Goal: Information Seeking & Learning: Find specific fact

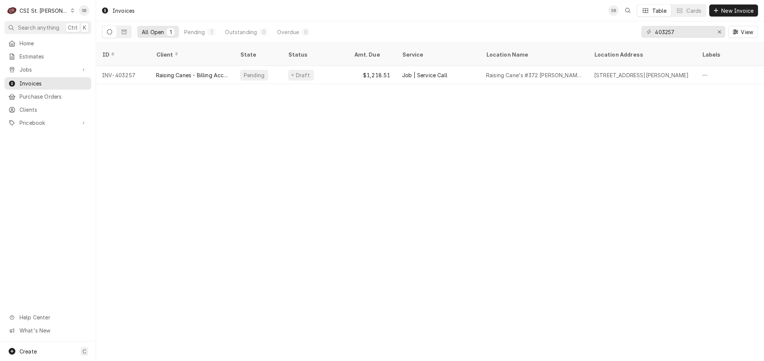
click at [439, 174] on div "Invoices SB Table Cards New Invoice All Open 1 Pending 1 Outstanding 0 Overdue …" at bounding box center [430, 180] width 668 height 361
click at [340, 229] on div "Invoices SB Table Cards New Invoice All Open 1 Pending 1 Outstanding 0 Overdue …" at bounding box center [430, 180] width 668 height 361
click at [43, 70] on span "Jobs" at bounding box center [47, 70] width 57 height 8
click at [45, 83] on span "Jobs" at bounding box center [53, 83] width 68 height 8
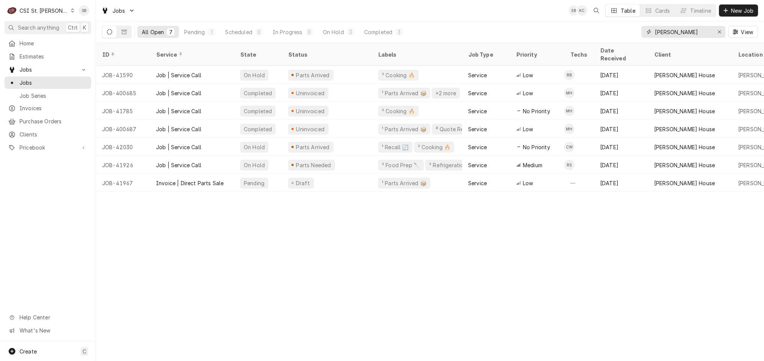
click at [661, 30] on input "[PERSON_NAME]" at bounding box center [683, 32] width 56 height 12
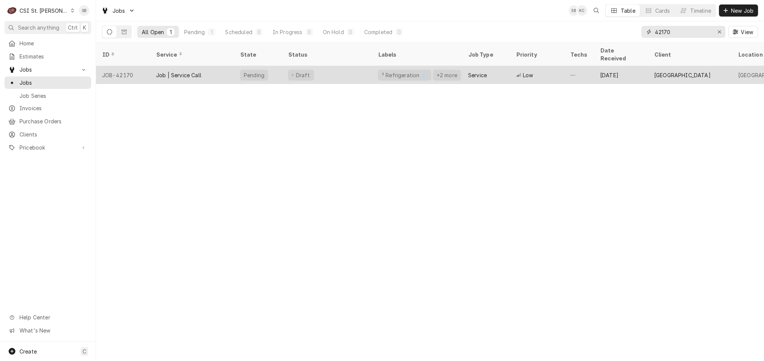
type input "42170"
click at [161, 71] on div "Job | Service Call" at bounding box center [178, 75] width 45 height 8
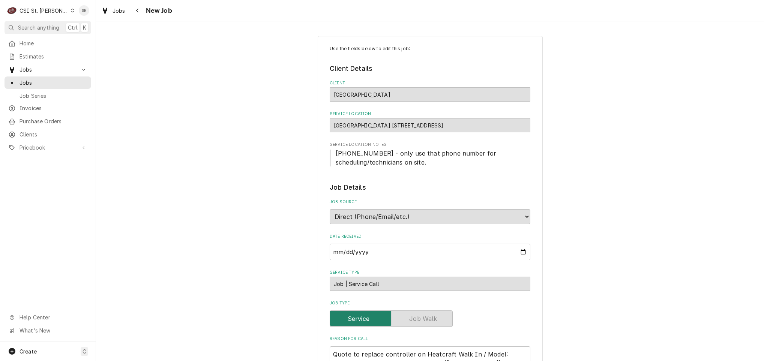
type textarea "x"
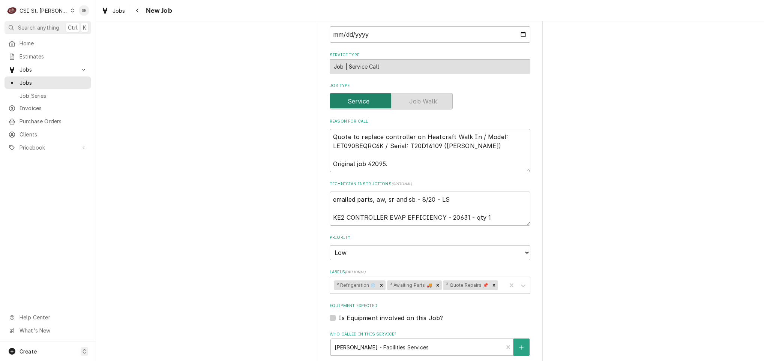
scroll to position [281, 0]
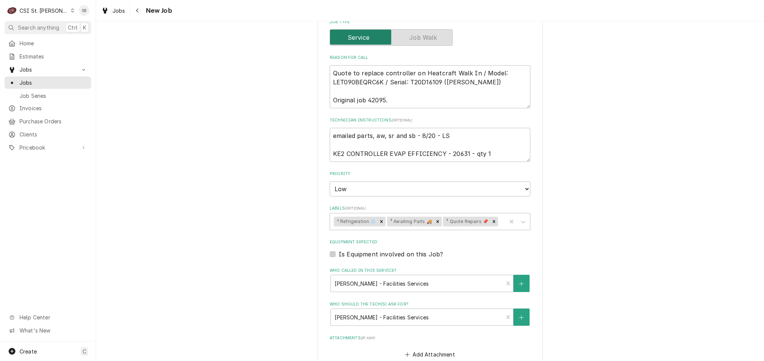
click at [281, 231] on div "Use the fields below to edit this job: Client Details Client Rockwood School Di…" at bounding box center [430, 149] width 668 height 802
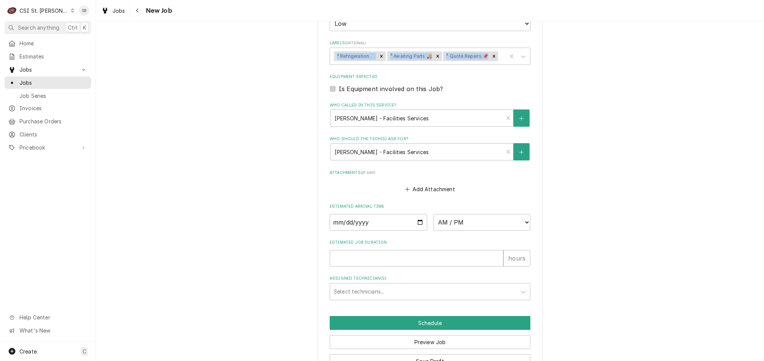
scroll to position [450, 0]
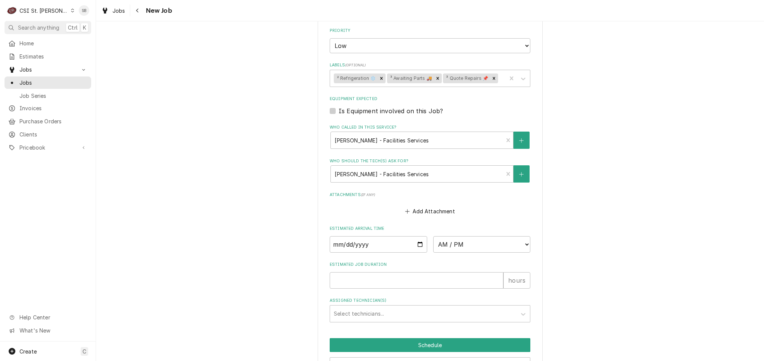
scroll to position [304, 0]
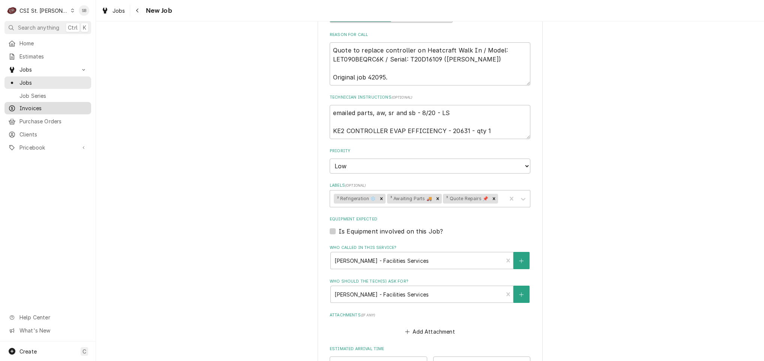
click at [39, 106] on span "Invoices" at bounding box center [53, 108] width 68 height 8
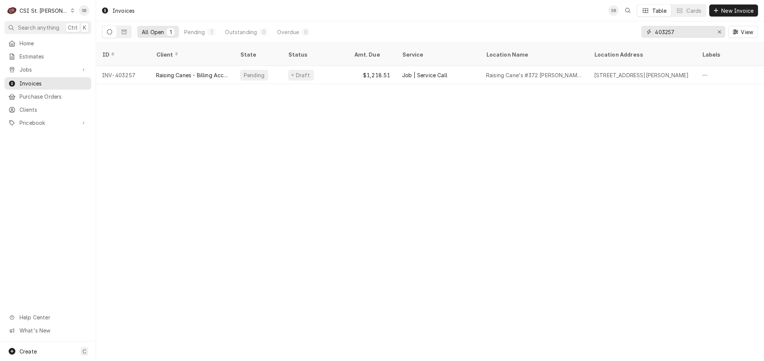
click at [669, 27] on input "403257" at bounding box center [683, 32] width 56 height 12
paste input "302253"
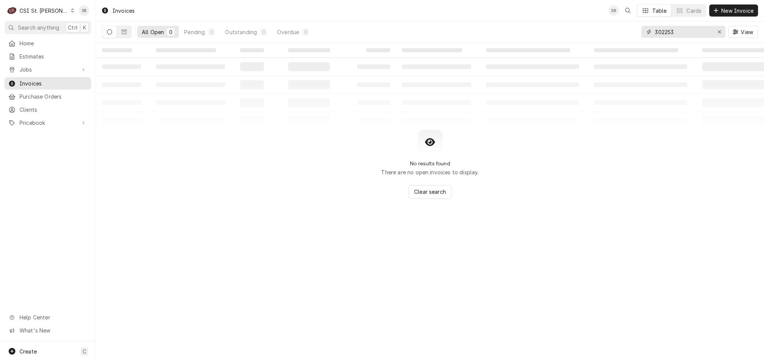
type input "302253"
click at [49, 9] on div "CSI St. Louis" at bounding box center [43, 11] width 49 height 8
click at [85, 16] on div "CSI [US_STATE][GEOGRAPHIC_DATA]" at bounding box center [115, 15] width 99 height 8
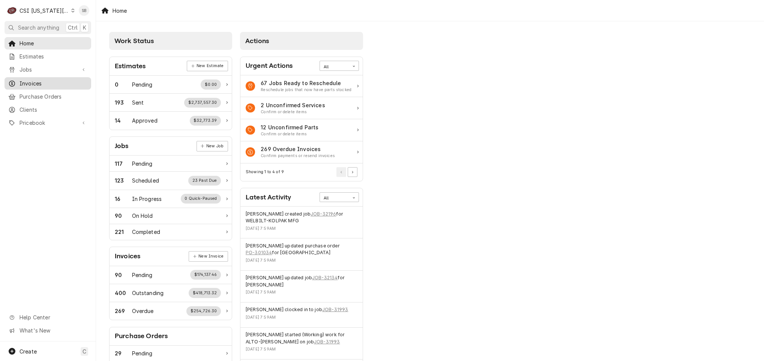
click at [24, 84] on span "Invoices" at bounding box center [53, 83] width 68 height 8
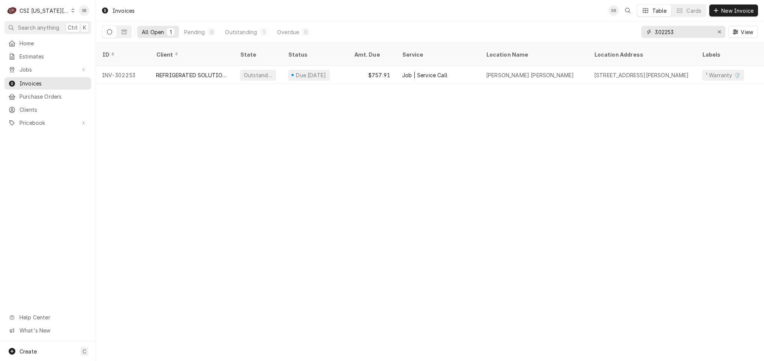
click at [670, 30] on input "302253" at bounding box center [683, 32] width 56 height 12
click at [487, 148] on div "Invoices SB Table Cards New Invoice All Open 1 Pending 0 Outstanding 1 Overdue …" at bounding box center [430, 180] width 668 height 361
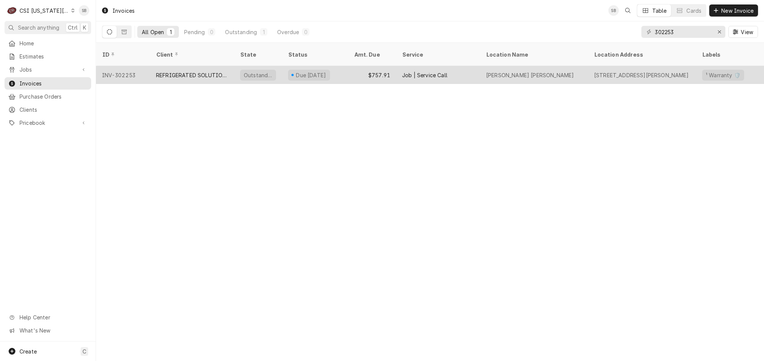
click at [162, 71] on div "REFRIGERATED SOLUTIONS GROUP (2)" at bounding box center [192, 75] width 72 height 8
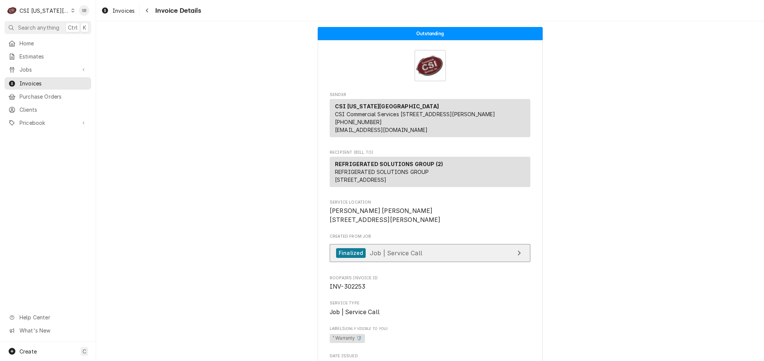
click at [396, 262] on link "Finalized Job | Service Call" at bounding box center [430, 253] width 201 height 18
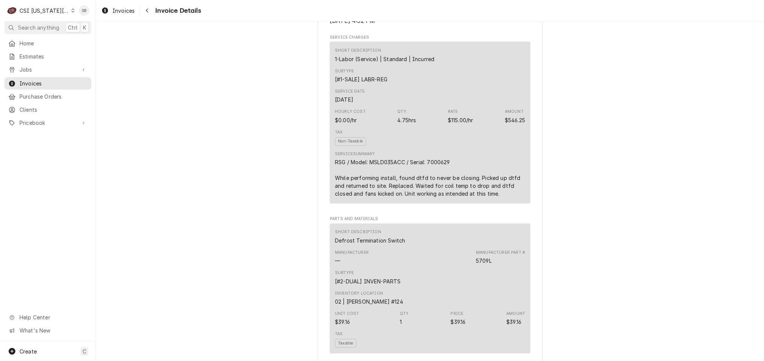
scroll to position [450, 0]
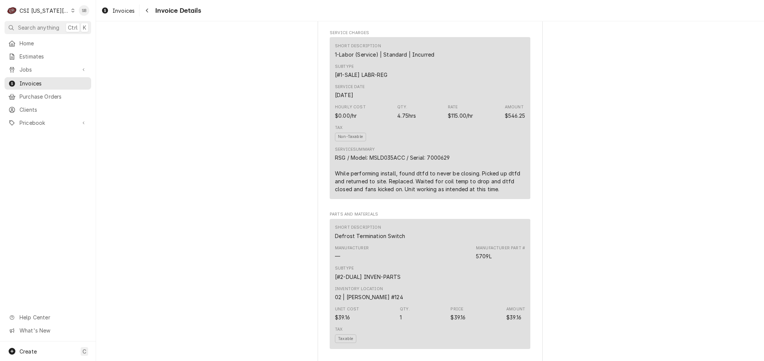
click at [437, 183] on div "RSG / Model: MSLD035ACC / Serial: 7000629 While performing install, found dtfd …" at bounding box center [430, 173] width 190 height 39
copy div "7000629"
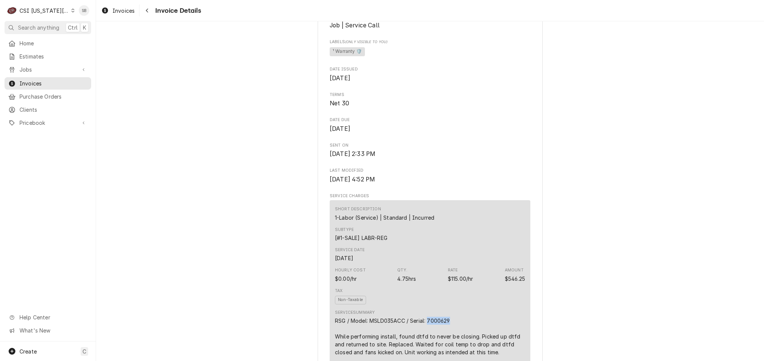
scroll to position [506, 0]
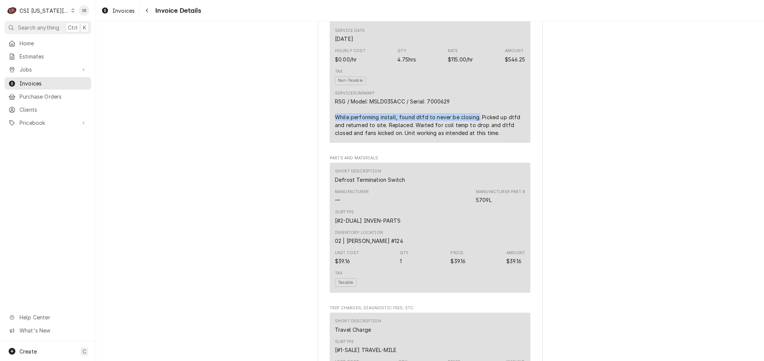
drag, startPoint x: 330, startPoint y: 141, endPoint x: 472, endPoint y: 145, distance: 141.8
click at [472, 142] on div "Short Description 1-Labor (Service) | Standard | Incurred Subtype [#1-SALE] LAB…" at bounding box center [430, 62] width 201 height 162
copy div "While performing install, found dtfd to never be closing."
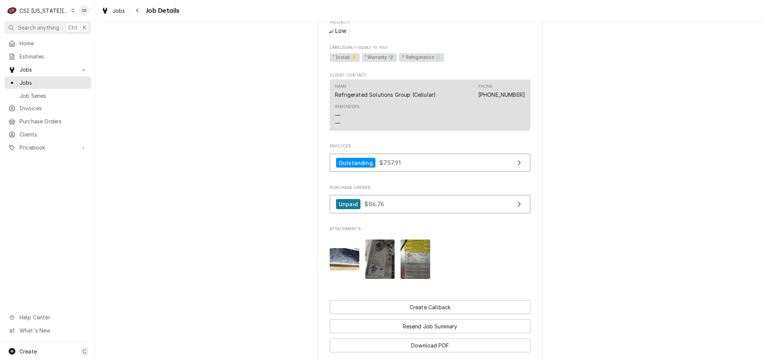
scroll to position [546, 0]
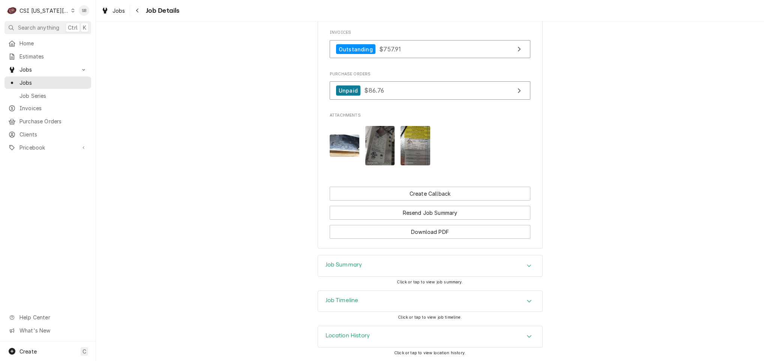
click at [421, 263] on div "Job Summary" at bounding box center [430, 265] width 224 height 21
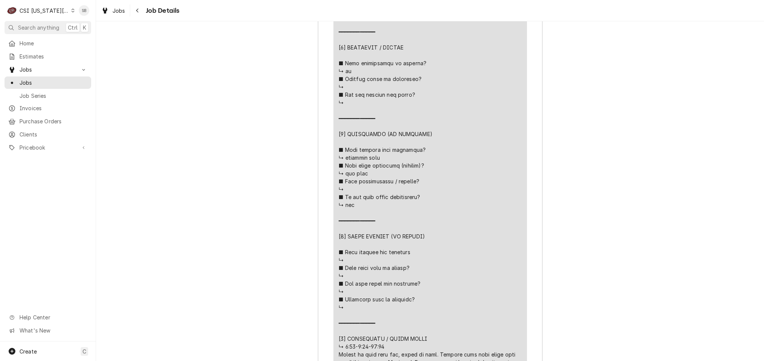
scroll to position [972, 0]
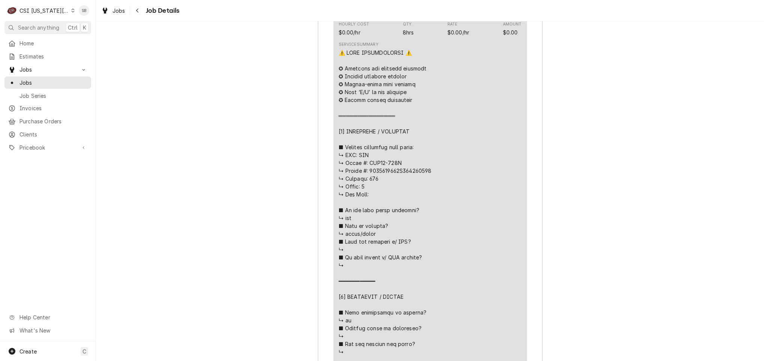
click at [411, 181] on div "Line Item" at bounding box center [430, 336] width 183 height 575
copy div "𝘀𝘁𝗶𝗰𝗸𝗲𝗿? ↳ ━━━━━━━━"
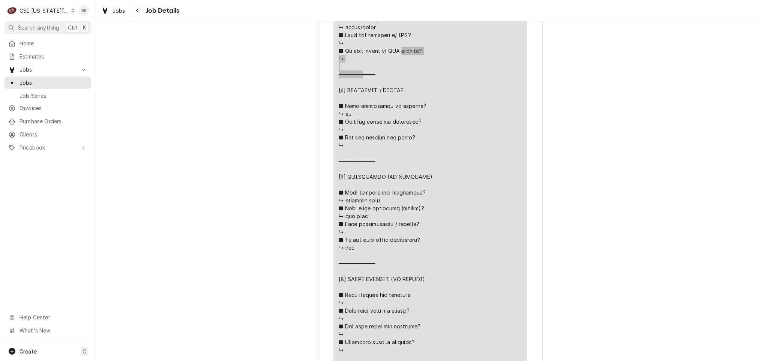
scroll to position [956, 0]
